Goal: Transaction & Acquisition: Purchase product/service

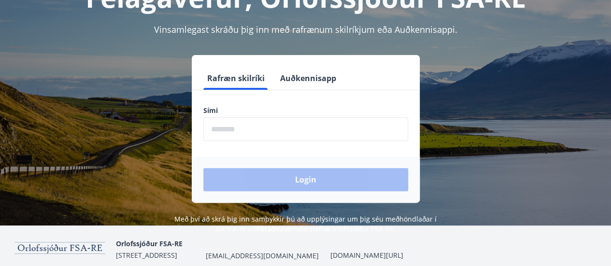
scroll to position [97, 0]
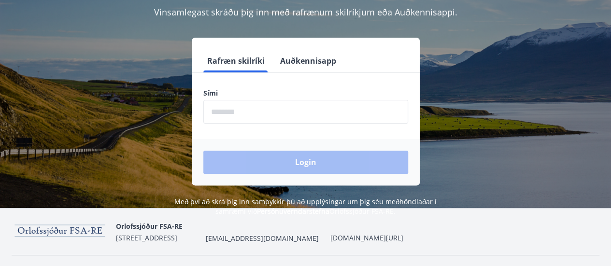
click at [252, 103] on input "phone" at bounding box center [305, 112] width 205 height 24
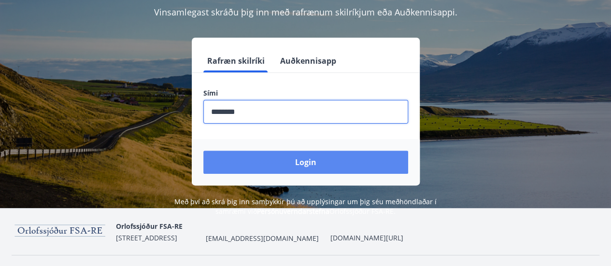
type input "********"
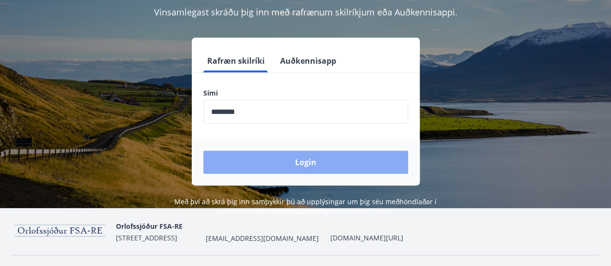
click at [283, 158] on button "Login" at bounding box center [305, 162] width 205 height 23
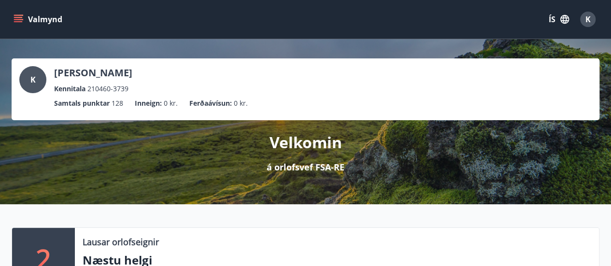
click at [377, 82] on div "K [PERSON_NAME] Kennitala 210460-3739" at bounding box center [305, 80] width 572 height 28
click at [44, 20] on button "Valmynd" at bounding box center [39, 19] width 55 height 17
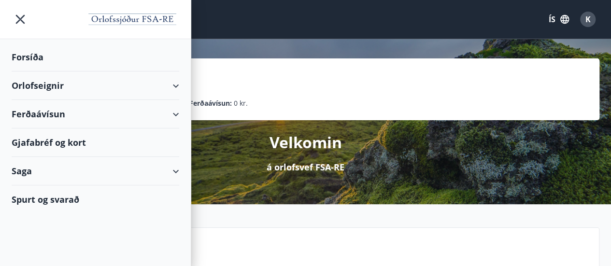
click at [168, 116] on div "Ferðaávísun" at bounding box center [95, 114] width 167 height 28
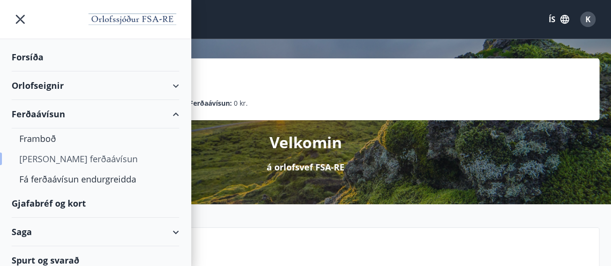
click at [63, 158] on div "[PERSON_NAME] ferðaávísun" at bounding box center [95, 159] width 152 height 20
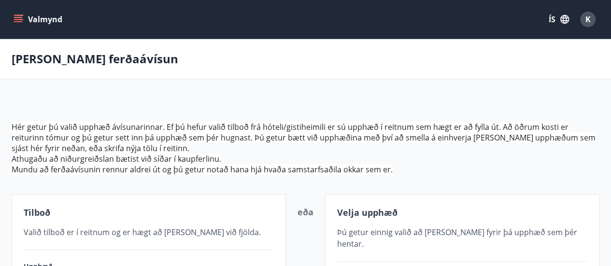
click at [15, 16] on icon "menu" at bounding box center [19, 19] width 10 height 10
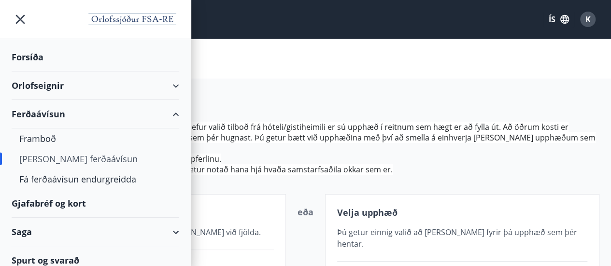
click at [79, 202] on div "Gjafabréf og kort" at bounding box center [95, 203] width 167 height 28
